Goal: Task Accomplishment & Management: Manage account settings

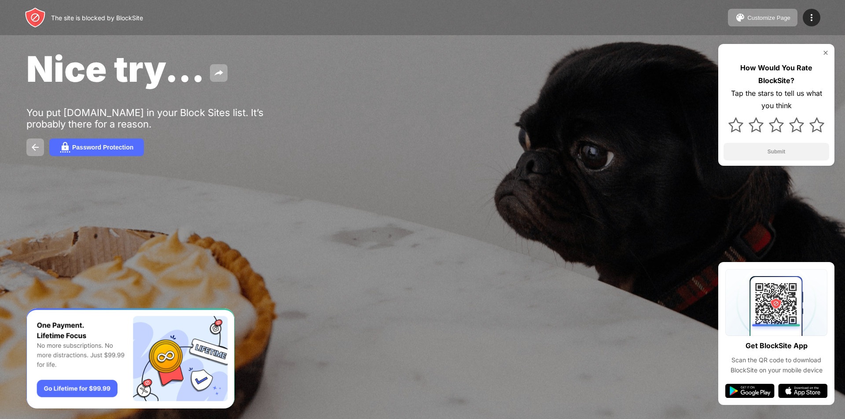
click at [826, 51] on img at bounding box center [825, 52] width 7 height 7
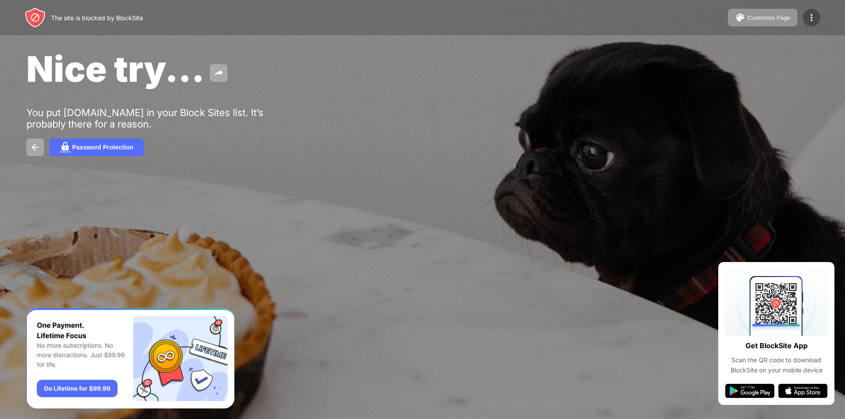
click at [814, 22] on img at bounding box center [811, 17] width 11 height 11
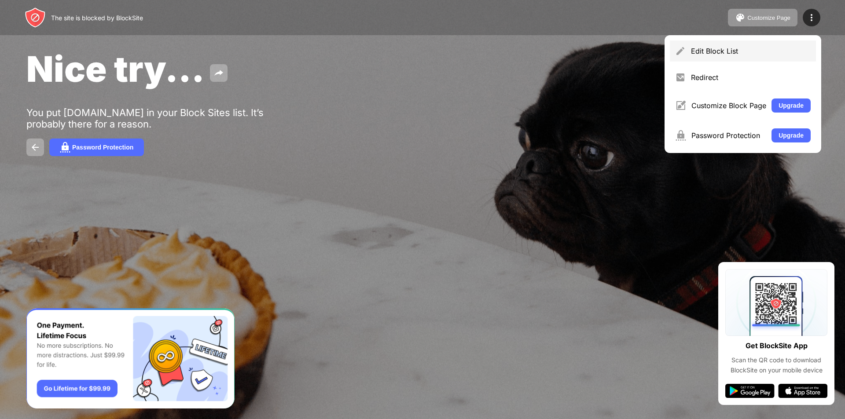
click at [736, 57] on div "Edit Block List" at bounding box center [743, 50] width 146 height 21
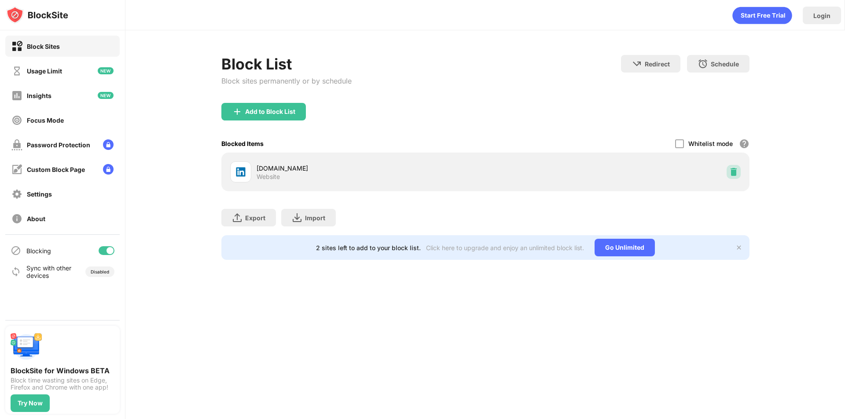
click at [733, 176] on img at bounding box center [733, 172] width 9 height 9
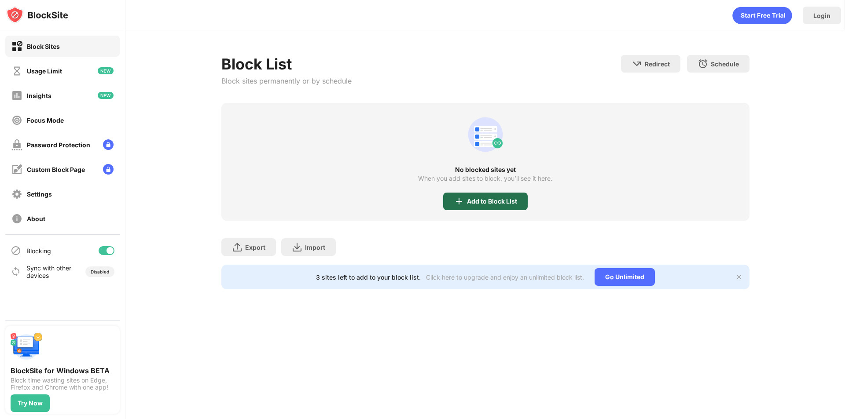
click at [461, 207] on div "Add to Block List" at bounding box center [485, 202] width 84 height 18
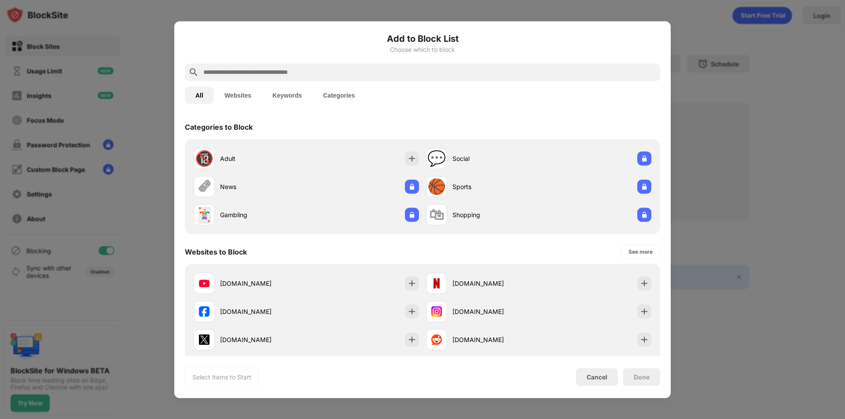
click at [289, 69] on input "text" at bounding box center [429, 72] width 454 height 11
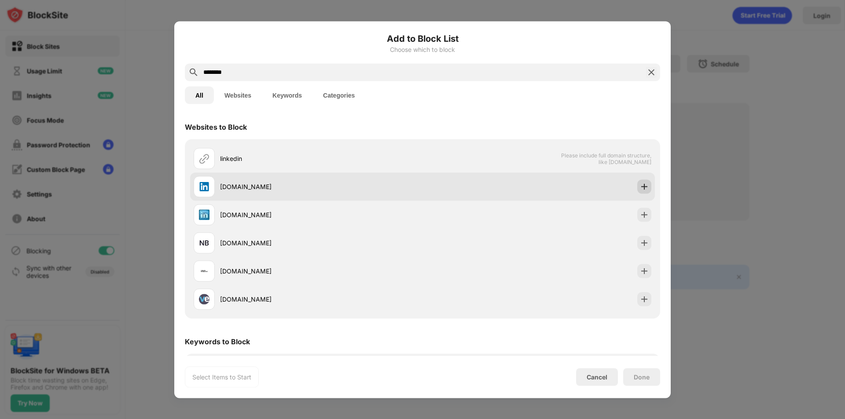
type input "********"
click at [640, 187] on img at bounding box center [644, 186] width 9 height 9
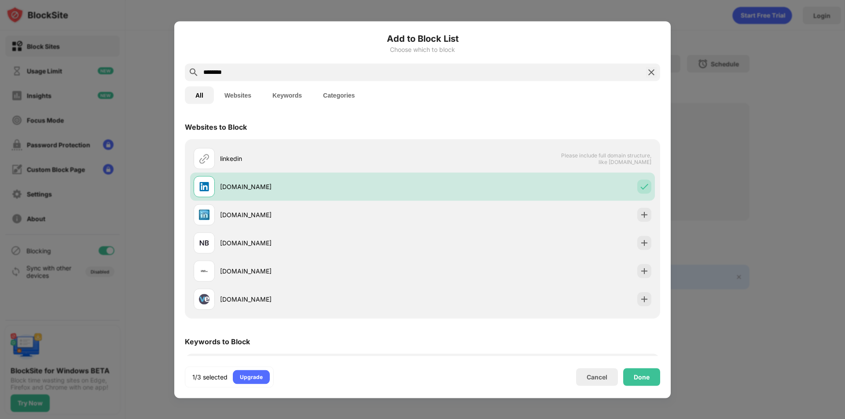
click at [634, 370] on div "1/3 selected Upgrade Cancel Done" at bounding box center [422, 376] width 475 height 21
click at [635, 372] on div "Done" at bounding box center [641, 377] width 37 height 18
